Goal: Information Seeking & Learning: Learn about a topic

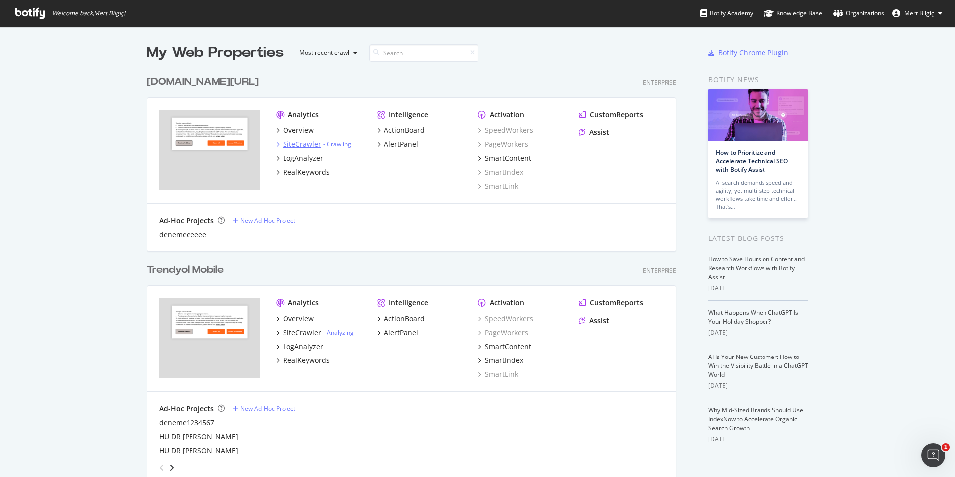
click at [305, 146] on div "SiteCrawler" at bounding box center [302, 144] width 38 height 10
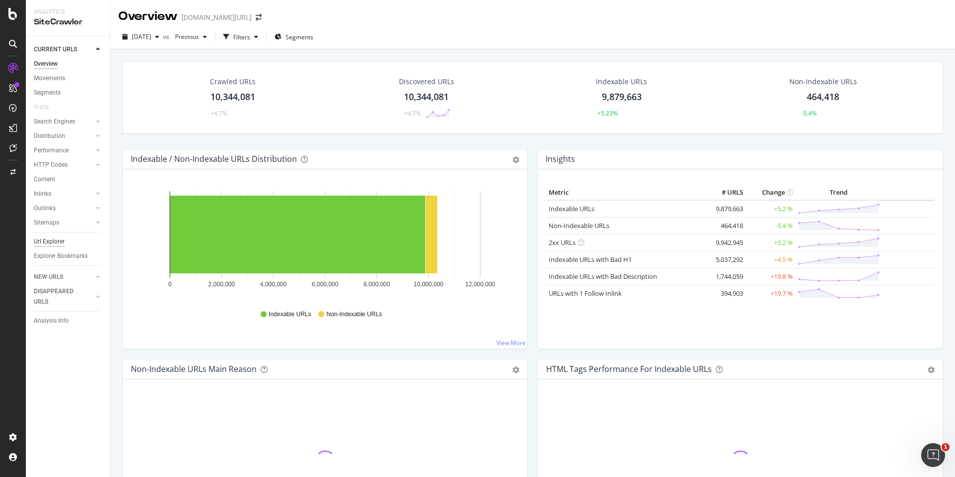
click at [58, 244] on div "Url Explorer" at bounding box center [49, 241] width 31 height 10
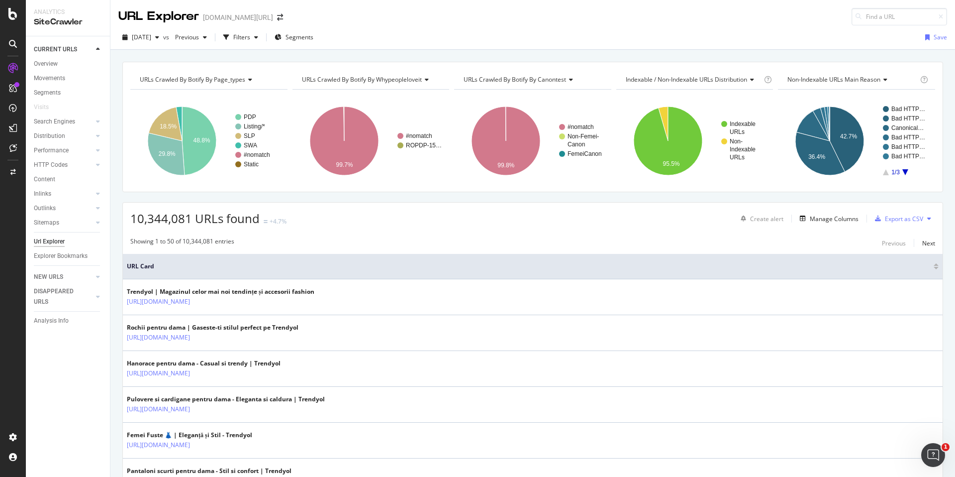
click at [271, 26] on div "[DATE] vs Previous Filters Segments Save" at bounding box center [532, 37] width 845 height 24
click at [250, 40] on div "Filters" at bounding box center [241, 37] width 17 height 8
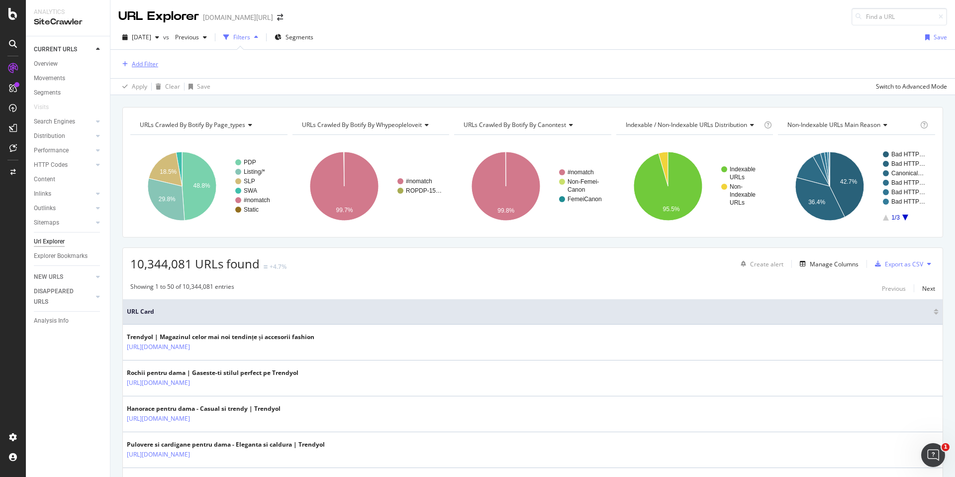
click at [157, 64] on div "Add Filter" at bounding box center [145, 64] width 26 height 8
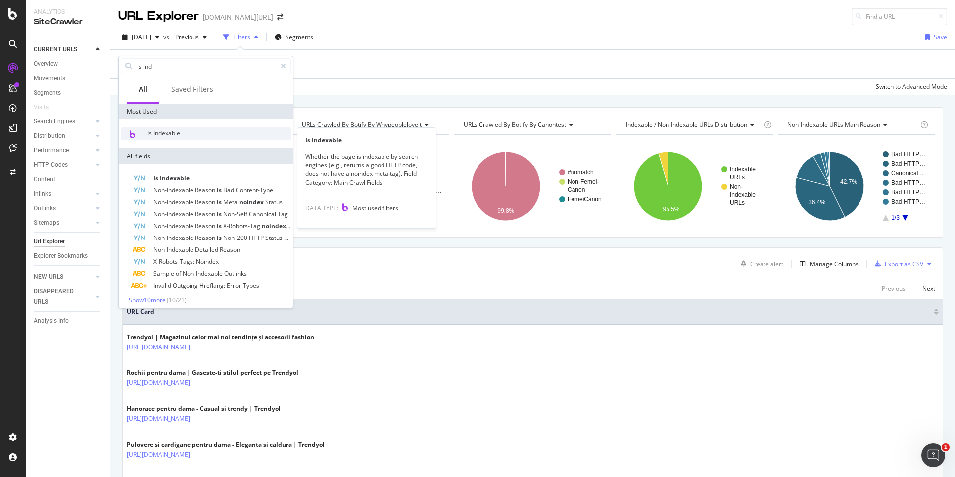
type input "is ind"
click at [200, 131] on div "Is Indexable" at bounding box center [206, 133] width 170 height 13
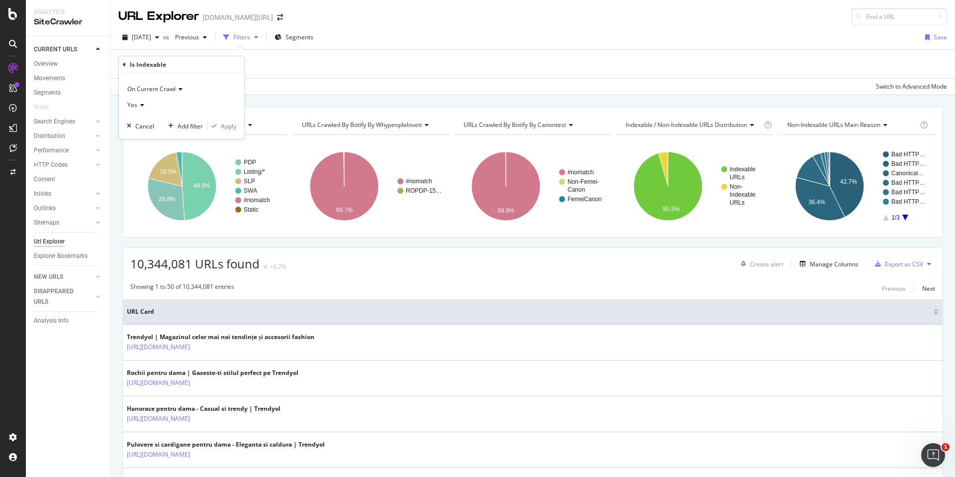
click at [146, 106] on div "Yes" at bounding box center [181, 105] width 109 height 16
click at [145, 135] on div "No" at bounding box center [182, 138] width 106 height 13
click at [235, 126] on div "Apply" at bounding box center [228, 126] width 15 height 8
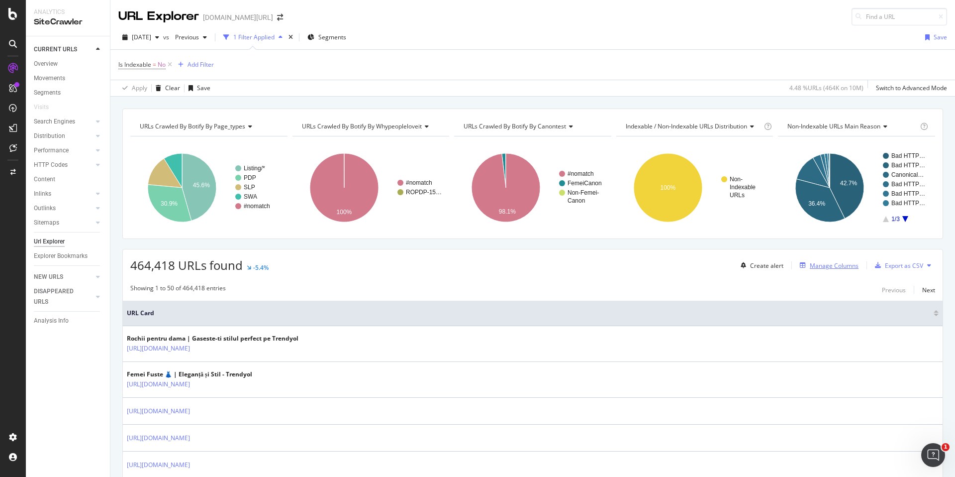
click at [840, 266] on div "Manage Columns" at bounding box center [834, 265] width 49 height 8
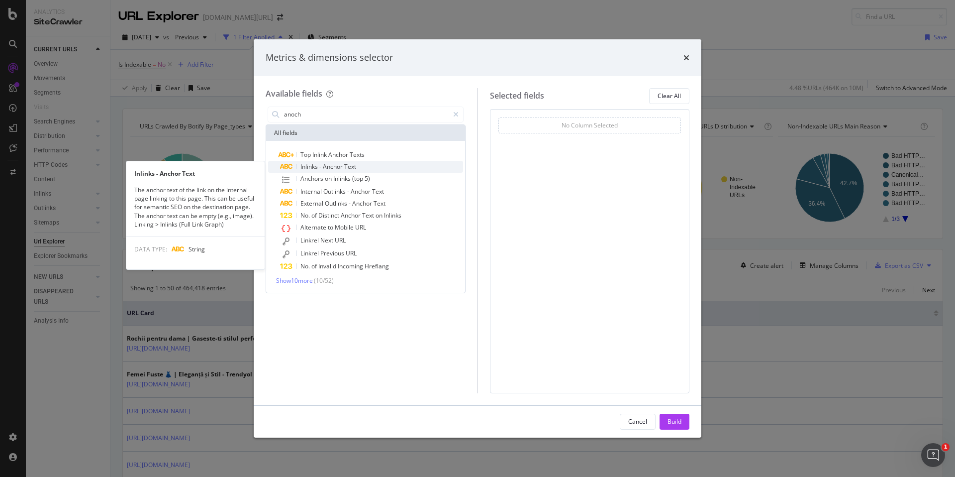
type input "anoch"
click at [370, 165] on div "Inlinks - Anchor Text" at bounding box center [371, 167] width 183 height 12
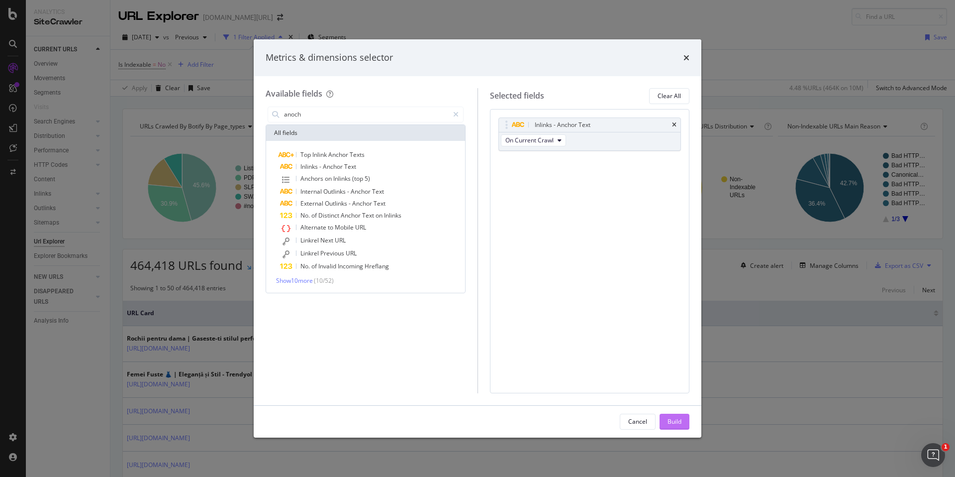
click at [678, 415] on div "Build" at bounding box center [675, 421] width 14 height 15
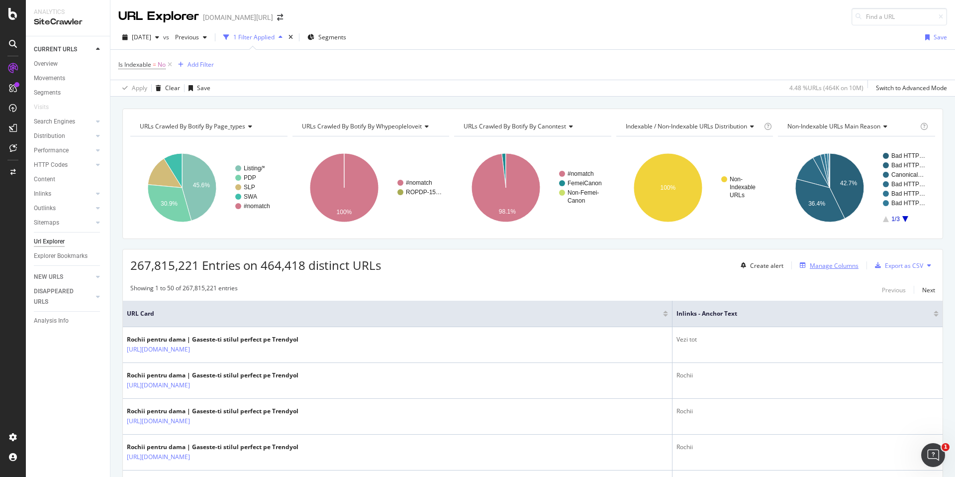
click at [829, 267] on div "Manage Columns" at bounding box center [834, 265] width 49 height 8
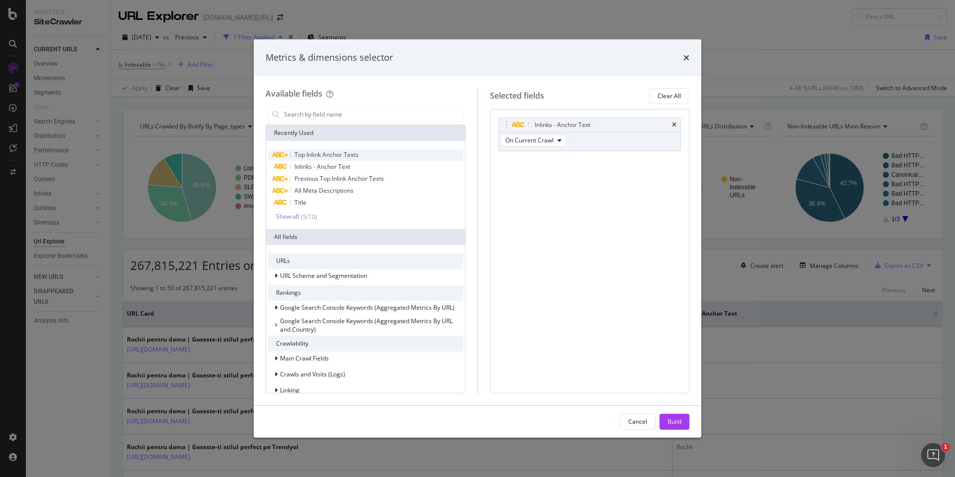
click at [376, 154] on div "Top Inlink Anchor Texts" at bounding box center [365, 155] width 195 height 12
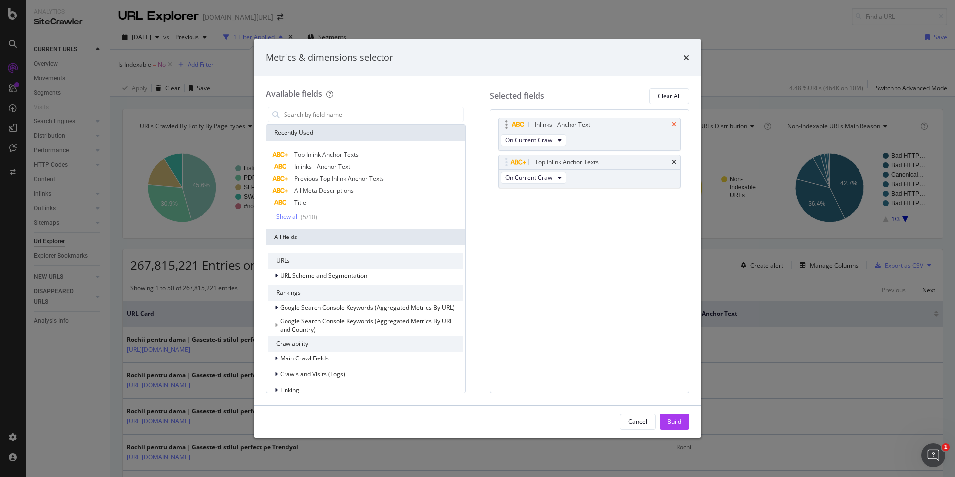
click at [673, 122] on icon "times" at bounding box center [674, 125] width 4 height 6
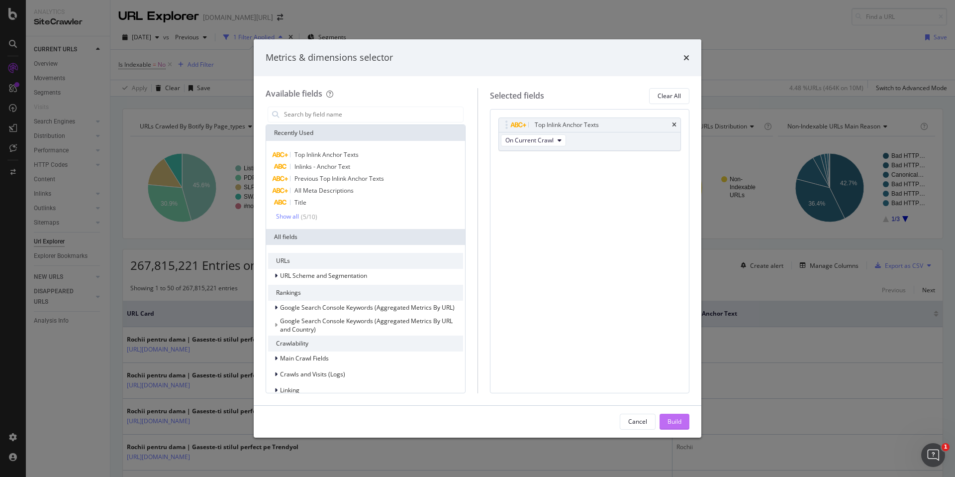
click at [681, 421] on div "Build" at bounding box center [675, 421] width 14 height 8
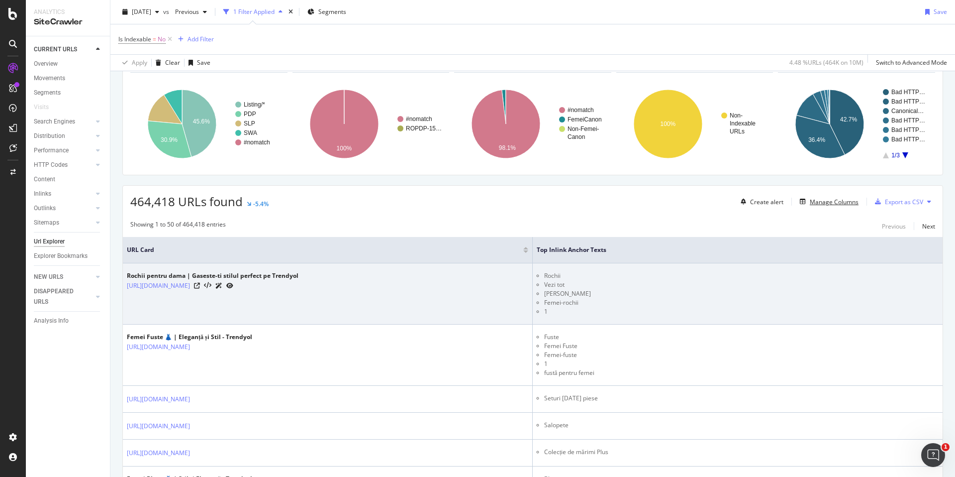
scroll to position [81, 0]
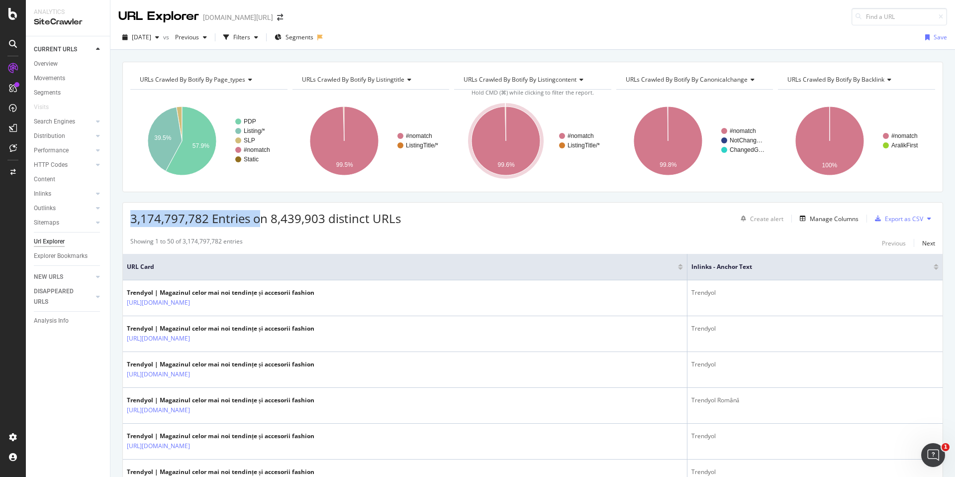
drag, startPoint x: 130, startPoint y: 217, endPoint x: 258, endPoint y: 215, distance: 127.9
click at [258, 215] on span "3,174,797,782 Entries on 8,439,903 distinct URLs" at bounding box center [265, 218] width 271 height 16
drag, startPoint x: 269, startPoint y: 217, endPoint x: 321, endPoint y: 214, distance: 52.4
click at [321, 214] on span "3,174,797,782 Entries on 8,439,903 distinct URLs" at bounding box center [265, 218] width 271 height 16
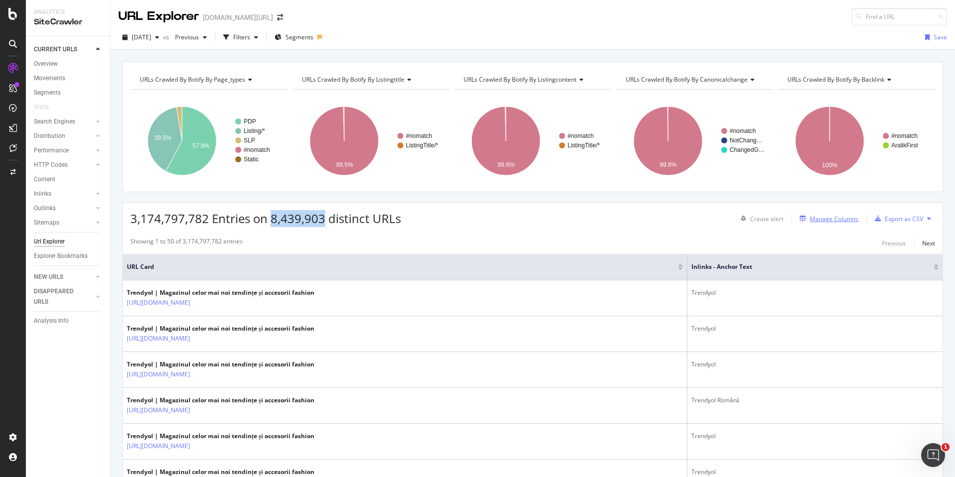
click at [835, 216] on div "Manage Columns" at bounding box center [834, 218] width 49 height 8
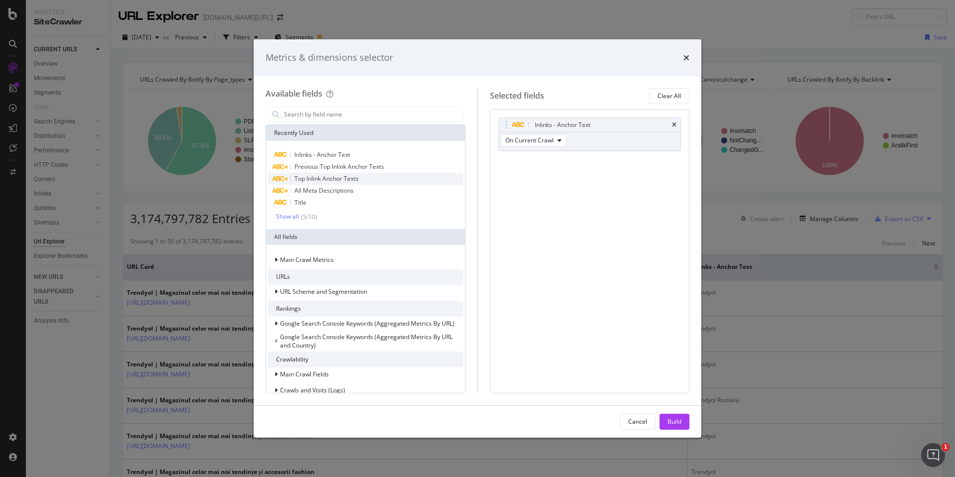
click at [345, 176] on span "Top Inlink Anchor Texts" at bounding box center [327, 178] width 64 height 8
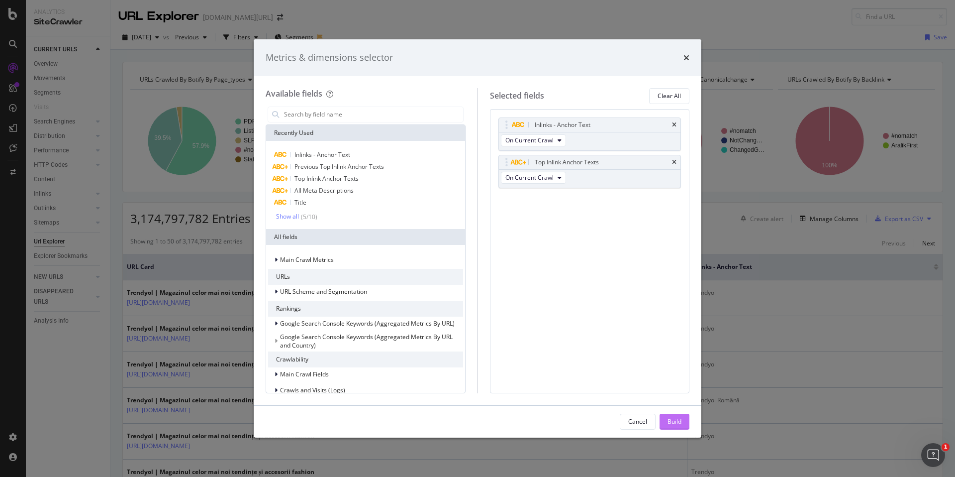
click at [674, 420] on div "Build" at bounding box center [675, 421] width 14 height 8
